Goal: Task Accomplishment & Management: Use online tool/utility

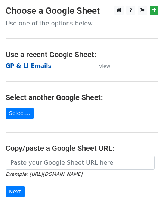
click at [37, 68] on strong "GP & LI Emails" at bounding box center [29, 66] width 46 height 7
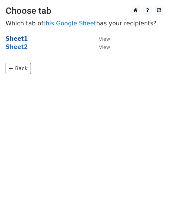
click at [18, 39] on strong "Sheet1" at bounding box center [17, 39] width 22 height 7
